Goal: Find specific page/section: Find specific page/section

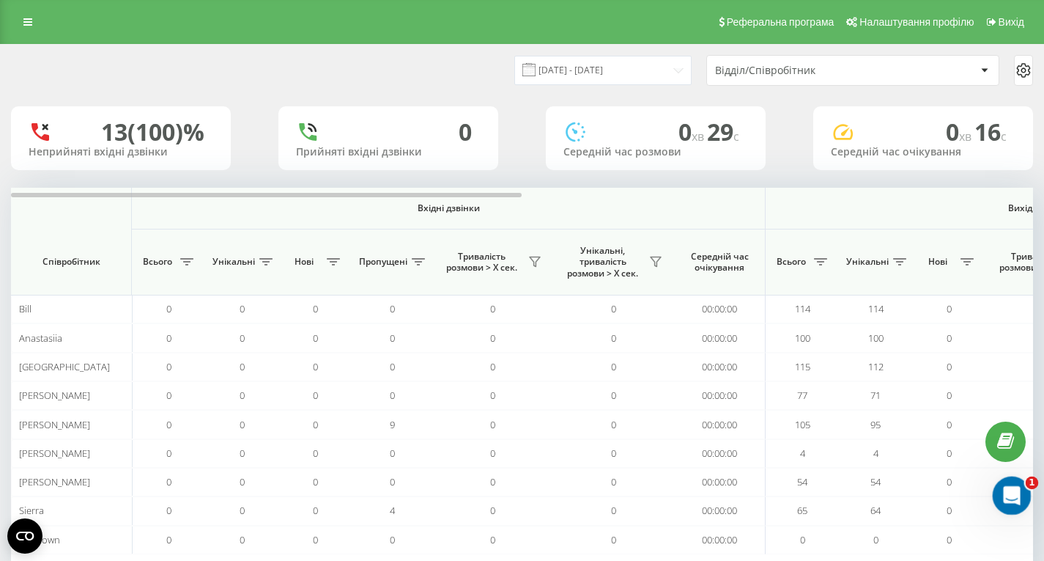
click at [1007, 486] on icon "Відкрити програму для спілкування Intercom" at bounding box center [1010, 494] width 24 height 24
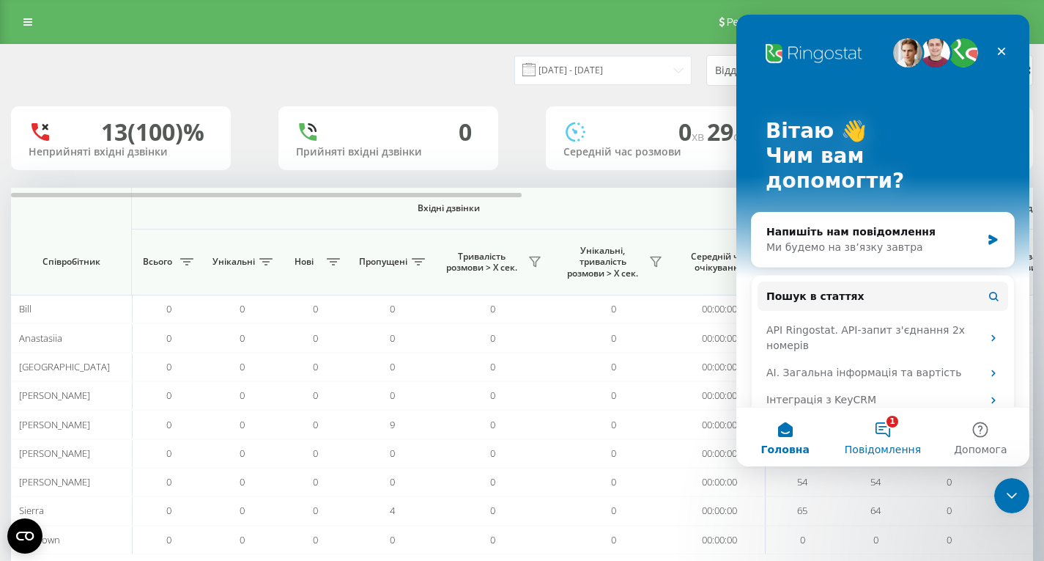
click at [882, 449] on span "Повідомлення" at bounding box center [883, 449] width 76 height 10
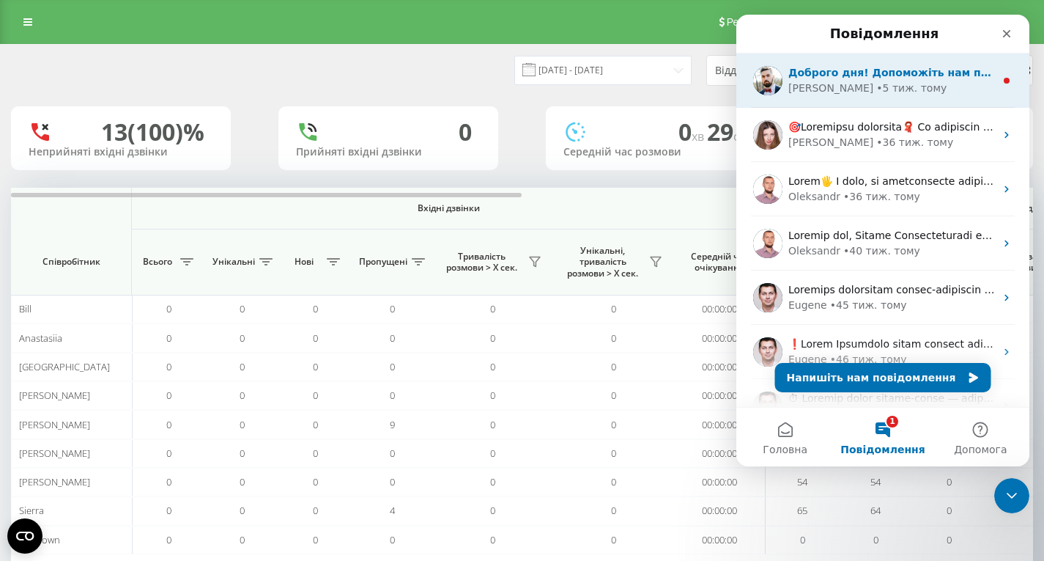
click at [921, 91] on div "Dmytro • 5 тиж. тому" at bounding box center [892, 88] width 207 height 15
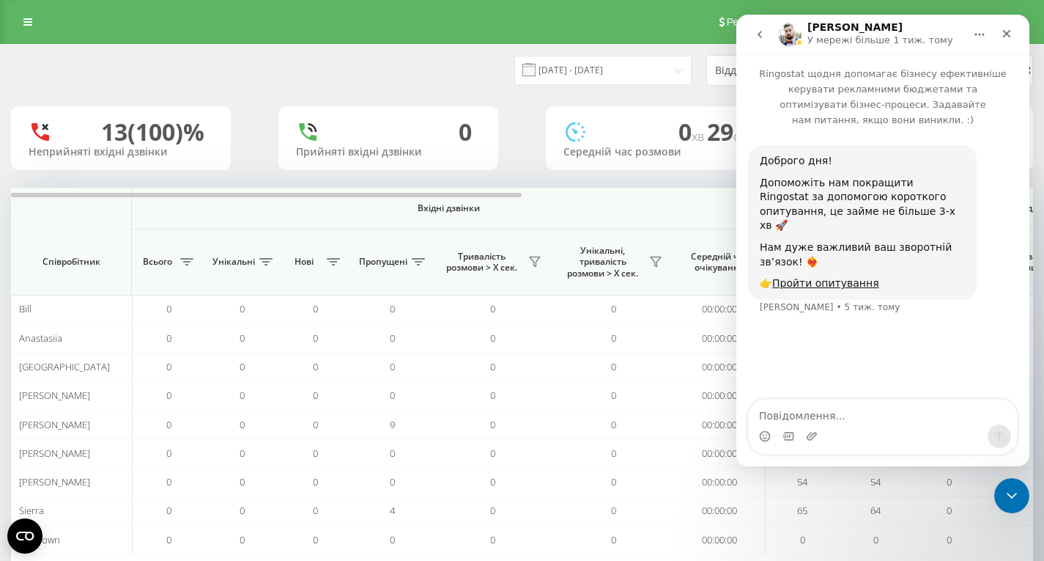
click at [789, 36] on img "Месенджер Intercom" at bounding box center [789, 34] width 23 height 23
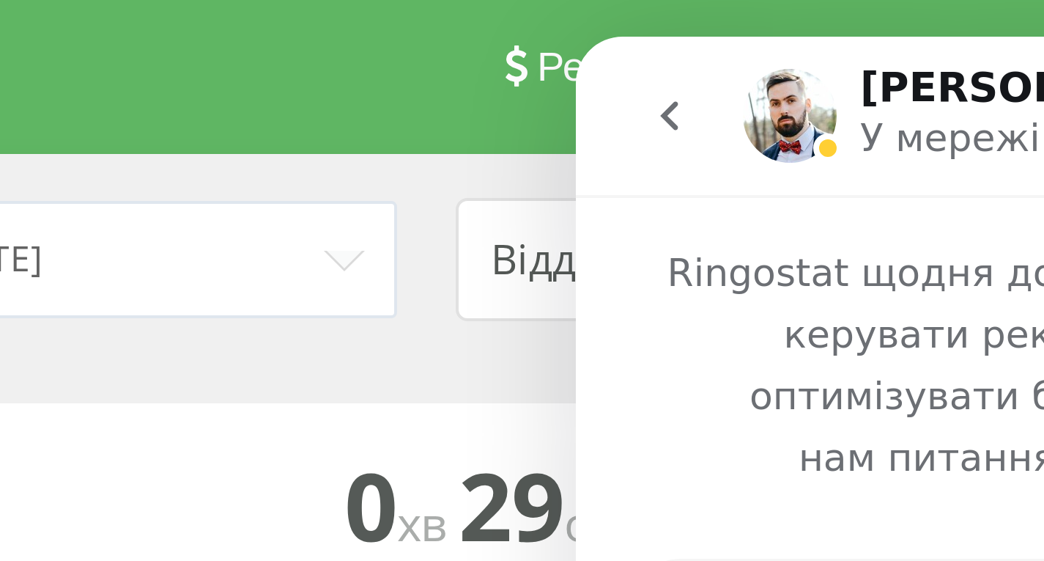
click at [601, 54] on icon "go back" at bounding box center [599, 56] width 4 height 7
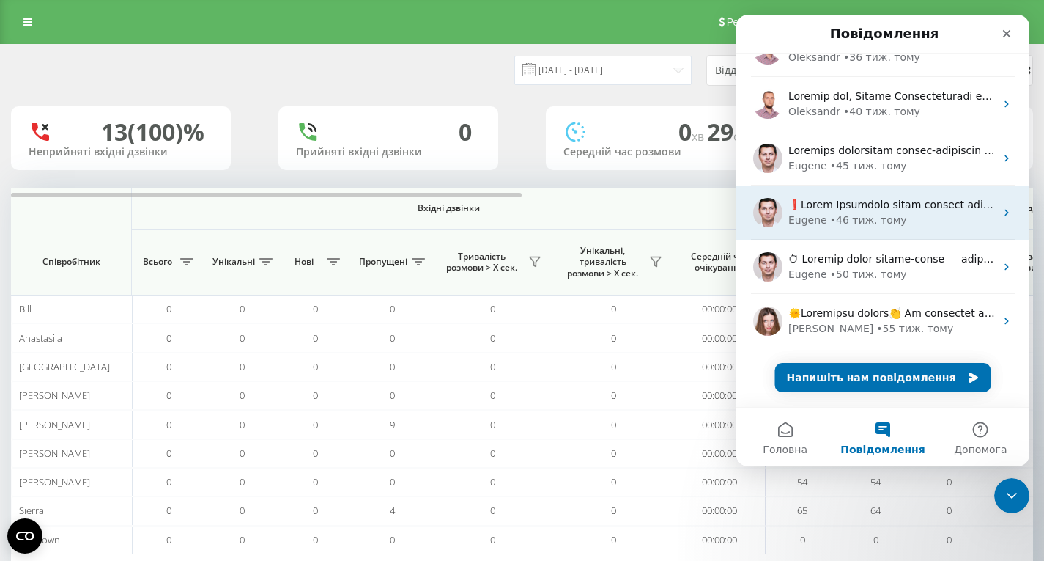
scroll to position [139, 0]
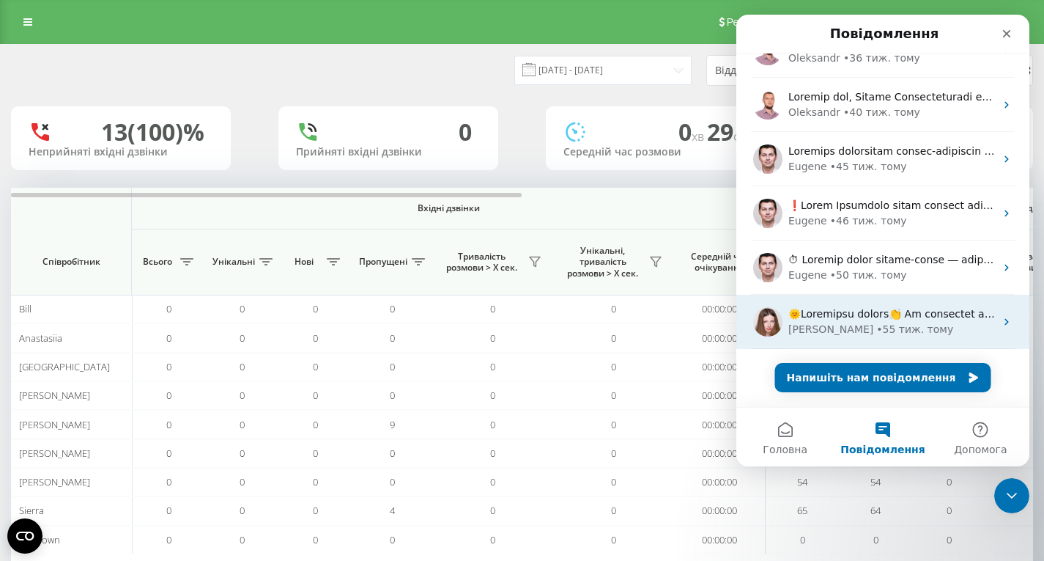
click at [915, 334] on div "Olga • 55 тиж. тому" at bounding box center [892, 329] width 207 height 15
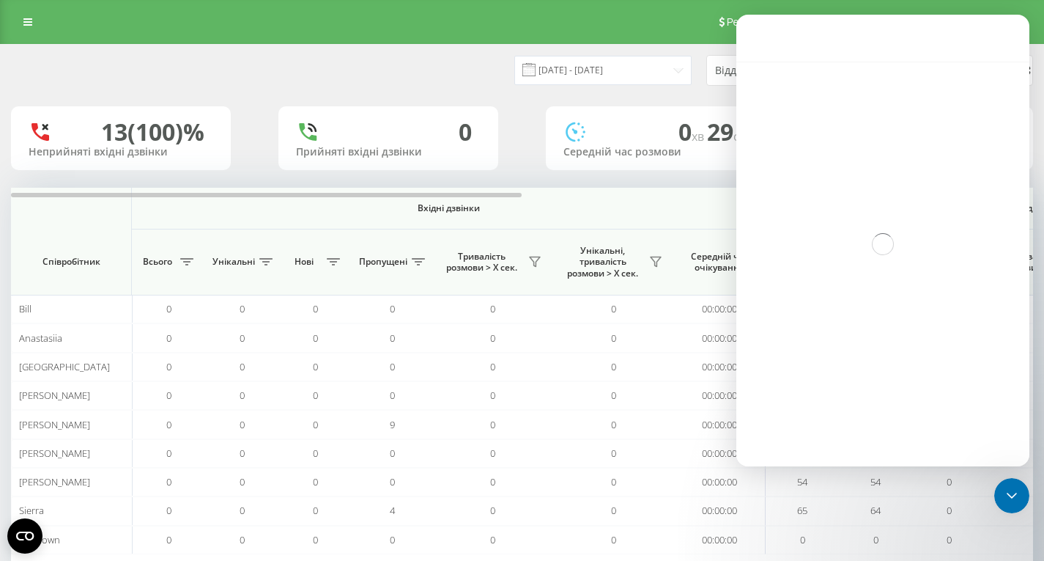
scroll to position [80, 0]
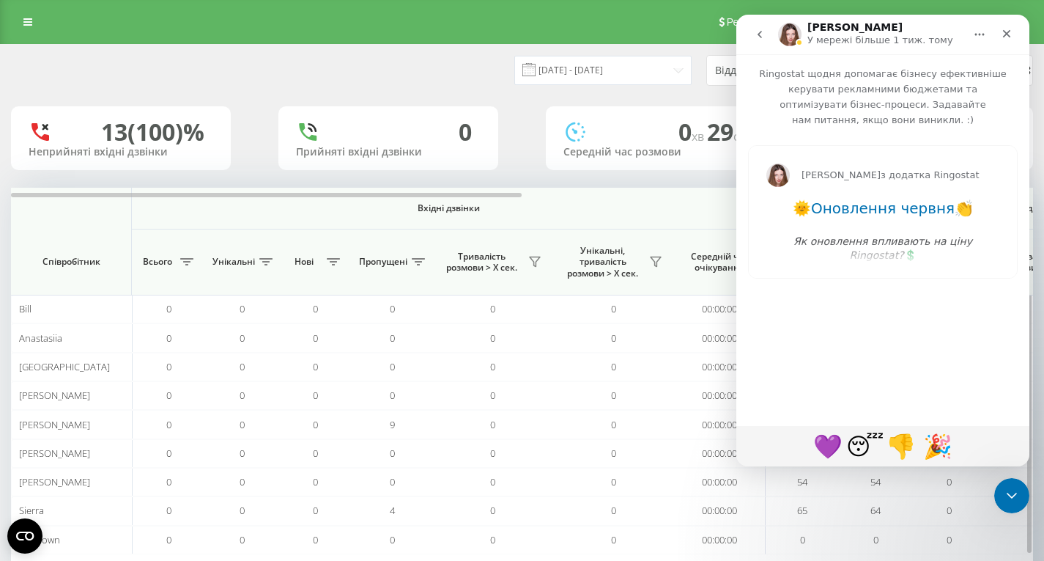
click at [582, 210] on span "Вхідні дзвінки" at bounding box center [448, 208] width 557 height 12
click at [1006, 38] on icon "Закрити" at bounding box center [1007, 34] width 12 height 12
